Goal: Complete application form: Complete application form

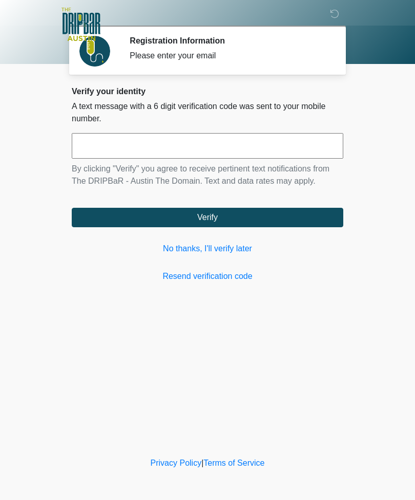
click at [201, 151] on input "text" at bounding box center [207, 146] width 271 height 26
click at [241, 251] on link "No thanks, I'll verify later" at bounding box center [207, 249] width 271 height 12
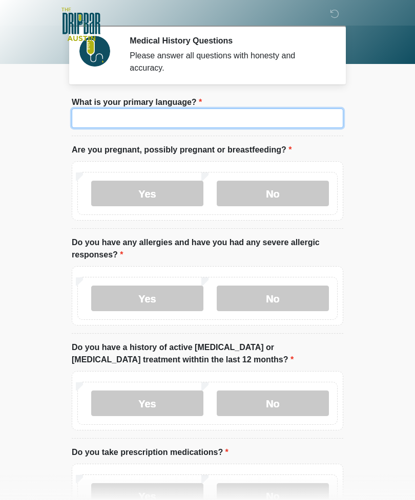
click at [276, 126] on input "What is your primary language?" at bounding box center [207, 118] width 271 height 19
type input "*******"
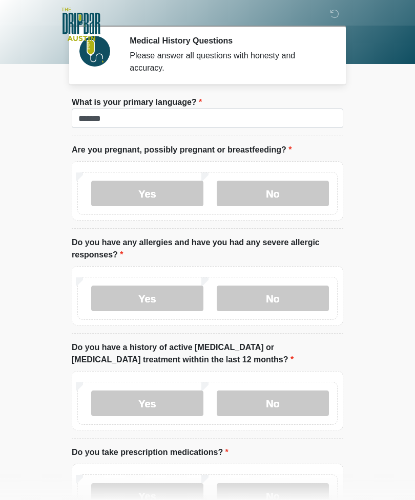
click at [299, 193] on label "No" at bounding box center [273, 194] width 112 height 26
click at [164, 299] on label "Yes" at bounding box center [147, 299] width 112 height 26
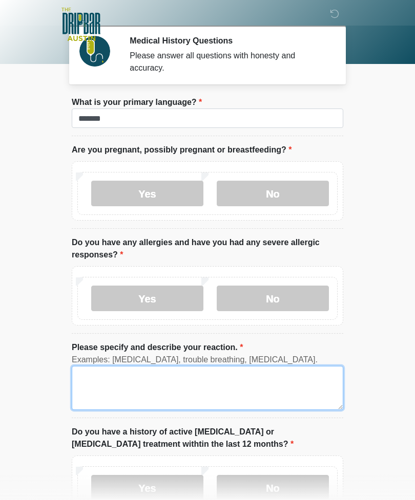
click at [189, 394] on textarea "Please specify and describe your reaction." at bounding box center [207, 388] width 271 height 44
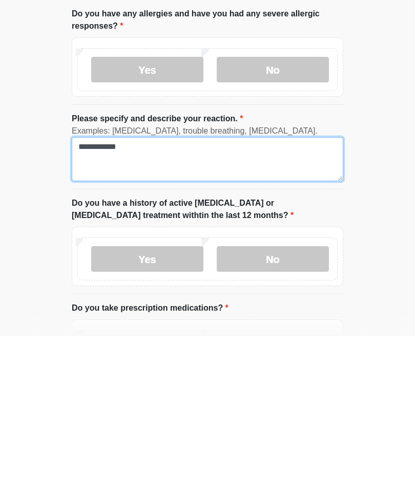
scroll to position [88, 0]
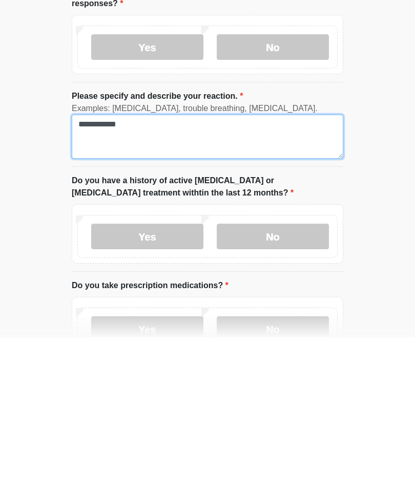
type textarea "**********"
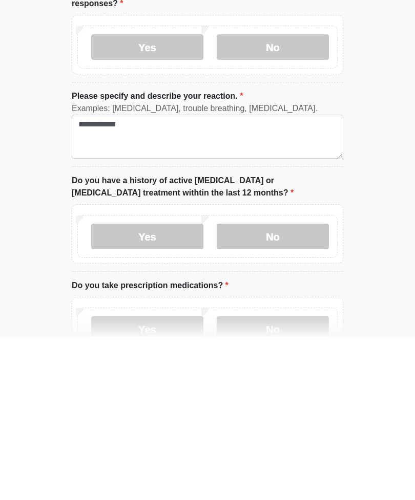
click at [317, 387] on label "No" at bounding box center [273, 400] width 112 height 26
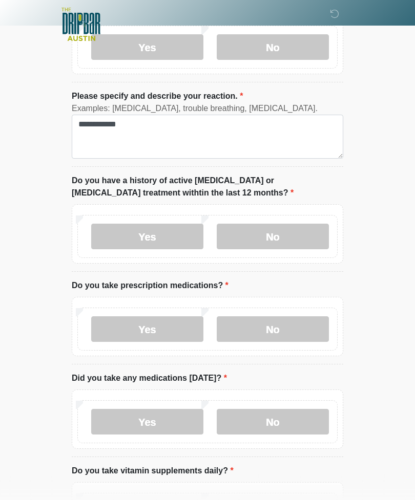
click at [301, 327] on label "No" at bounding box center [273, 329] width 112 height 26
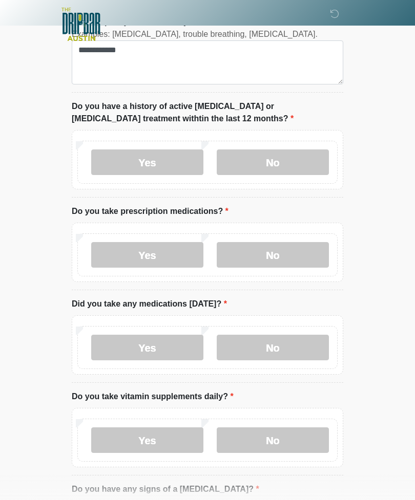
scroll to position [345, 0]
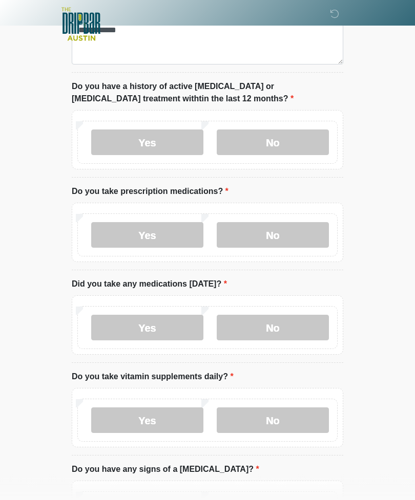
click at [300, 333] on label "No" at bounding box center [273, 328] width 112 height 26
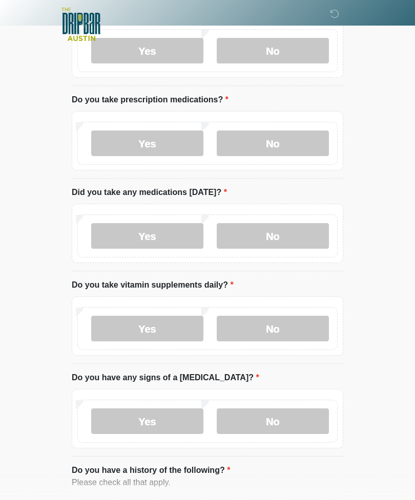
scroll to position [438, 0]
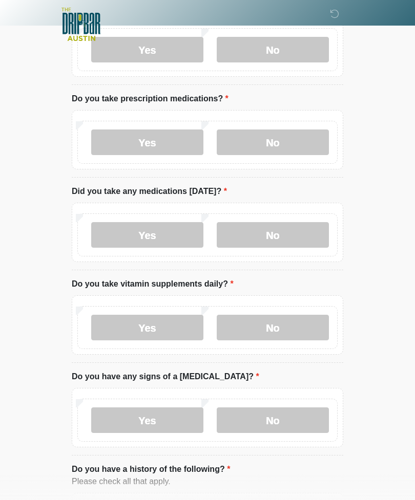
click at [175, 328] on label "Yes" at bounding box center [147, 328] width 112 height 26
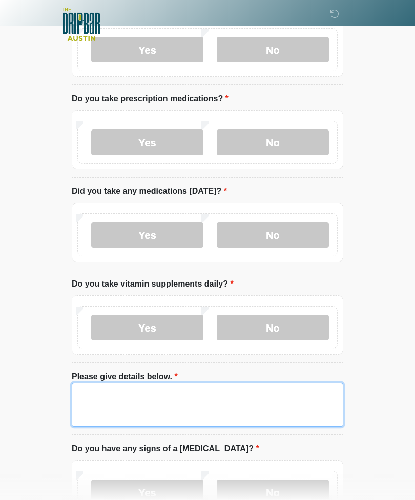
click at [189, 412] on textarea "Please give details below." at bounding box center [207, 405] width 271 height 44
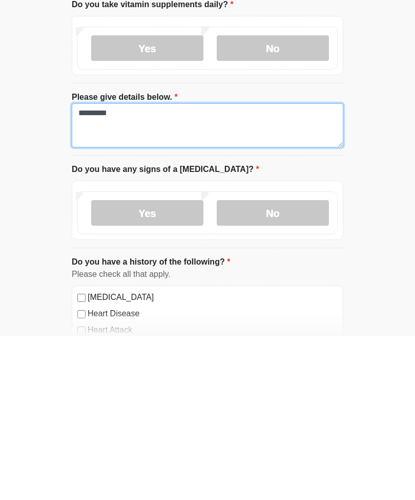
scroll to position [562, 0]
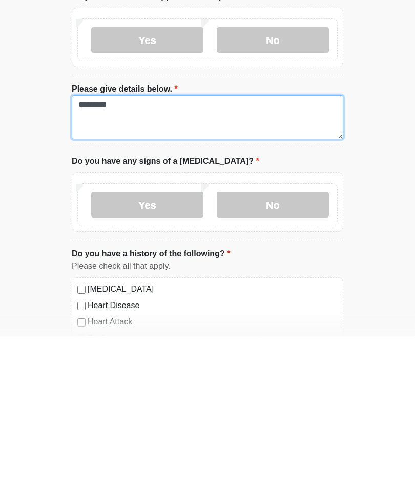
type textarea "*********"
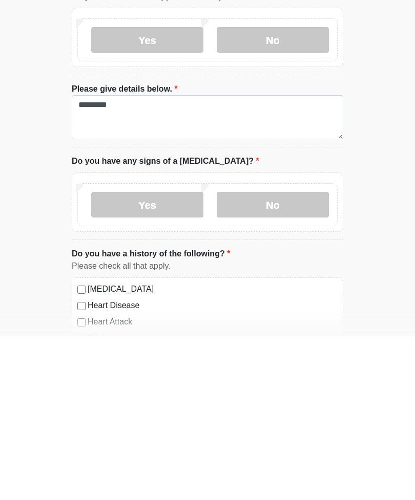
click at [299, 356] on label "No" at bounding box center [273, 369] width 112 height 26
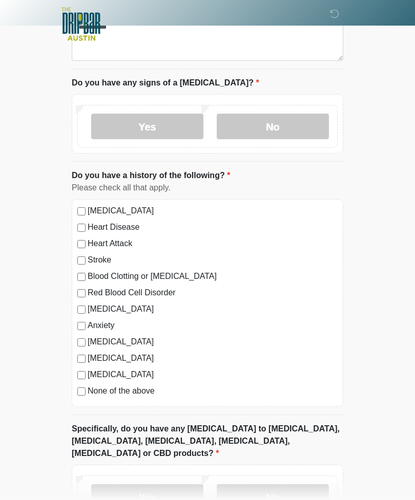
scroll to position [848, 0]
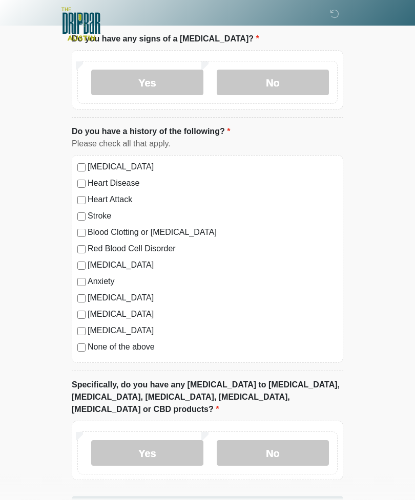
click at [305, 441] on label "No" at bounding box center [273, 454] width 112 height 26
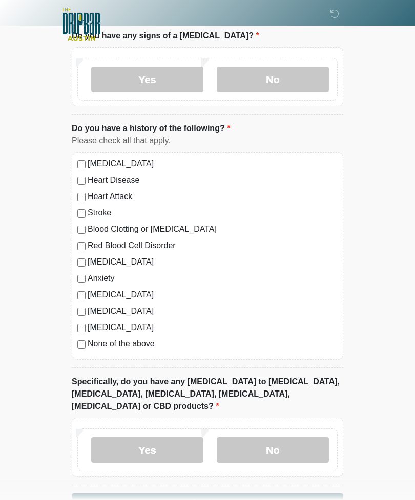
scroll to position [871, 0]
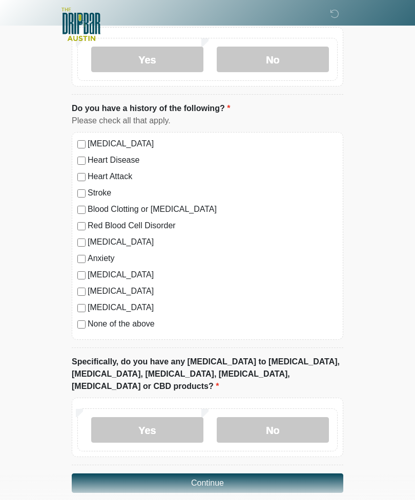
click at [267, 473] on button "Continue" at bounding box center [207, 482] width 271 height 19
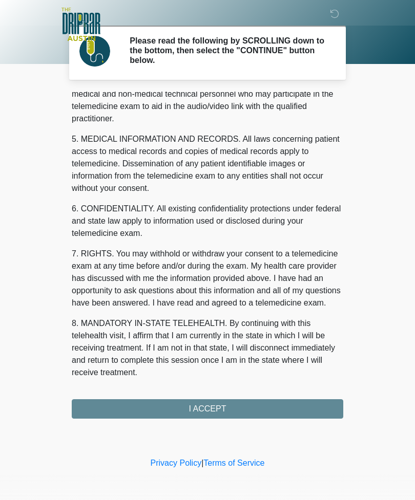
scroll to position [311, 0]
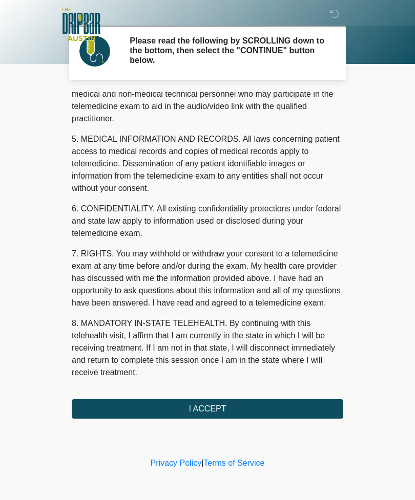
click at [244, 404] on button "I ACCEPT" at bounding box center [207, 408] width 271 height 19
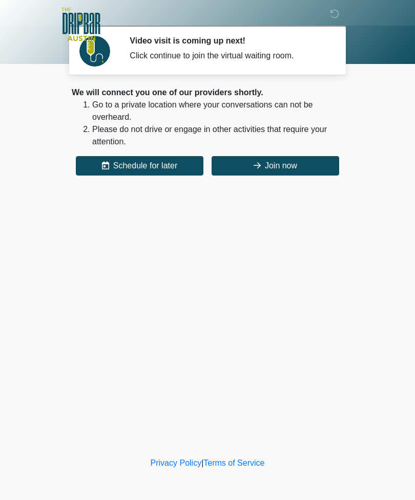
click at [306, 164] on button "Join now" at bounding box center [274, 165] width 127 height 19
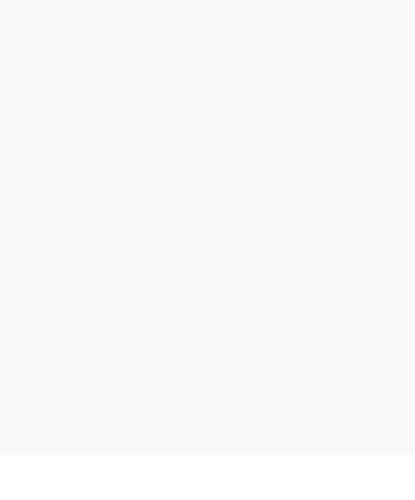
scroll to position [3, 0]
